Goal: Navigation & Orientation: Find specific page/section

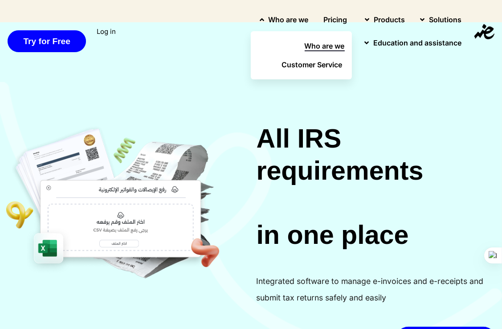
click at [307, 44] on span "Who are we" at bounding box center [325, 46] width 40 height 11
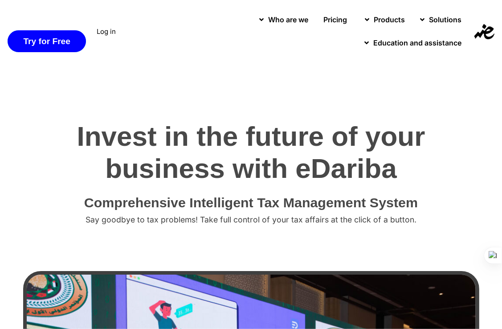
click at [201, 202] on h4 "Comprehensive Intelligent Tax Management System" at bounding box center [251, 202] width 489 height 13
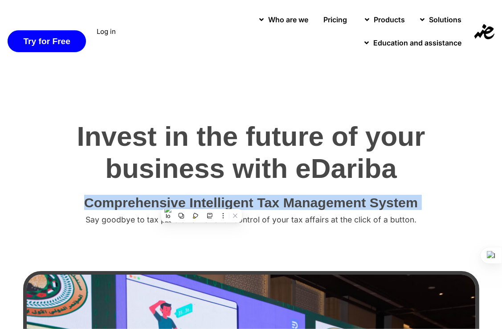
click at [201, 202] on h4 "Comprehensive Intelligent Tax Management System" at bounding box center [251, 202] width 489 height 13
